Goal: Use online tool/utility

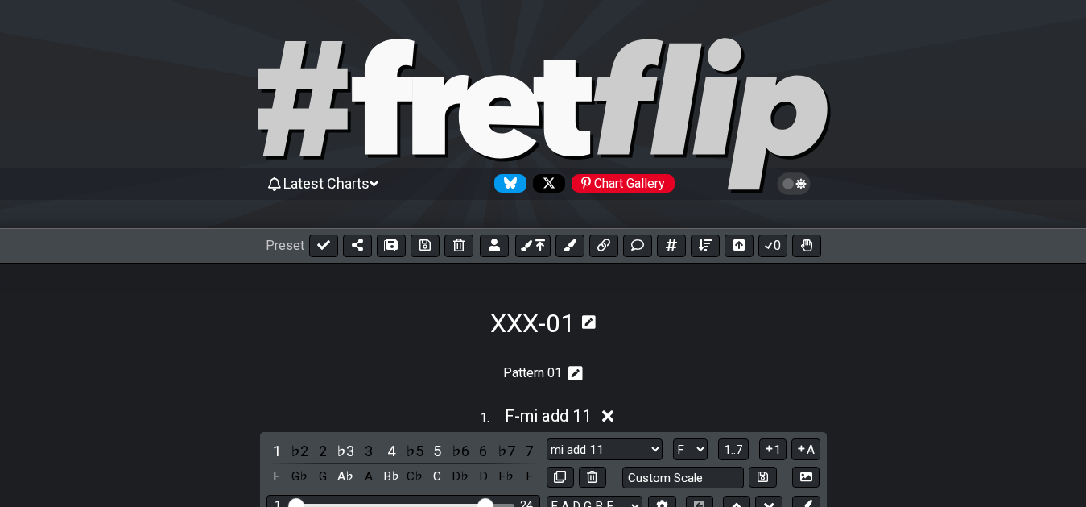
select select "F"
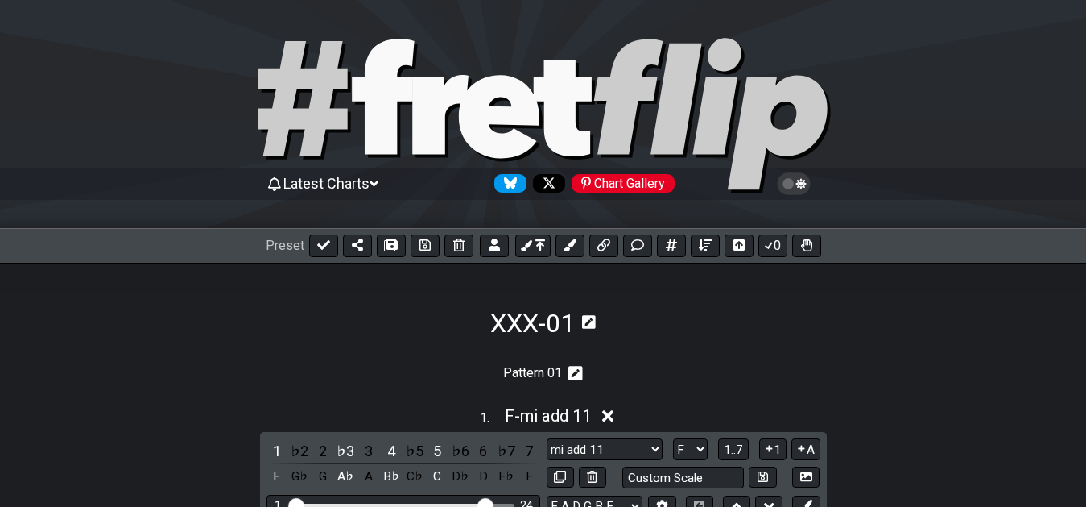
select select "F"
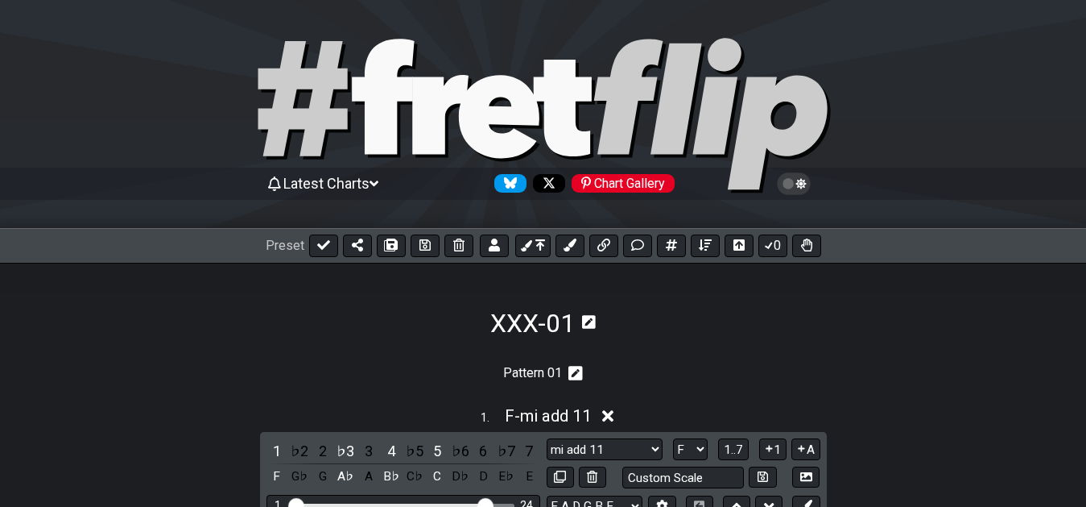
select select "F"
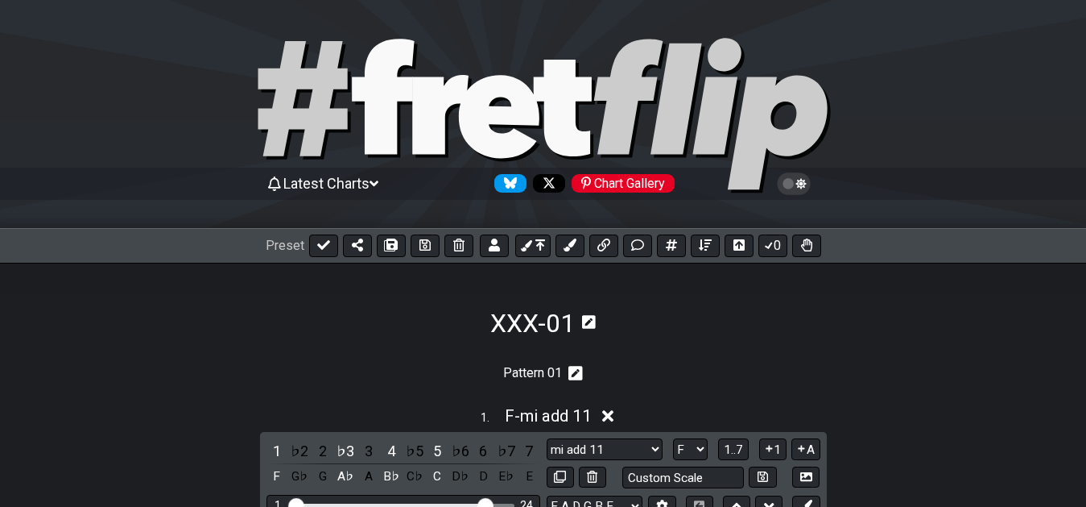
select select "A"
select select "F"
